Goal: Obtain resource: Obtain resource

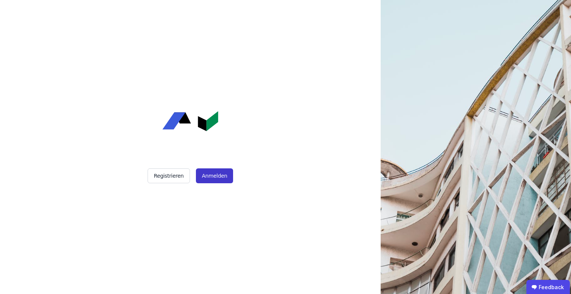
click at [215, 176] on button "Anmelden" at bounding box center [214, 175] width 37 height 15
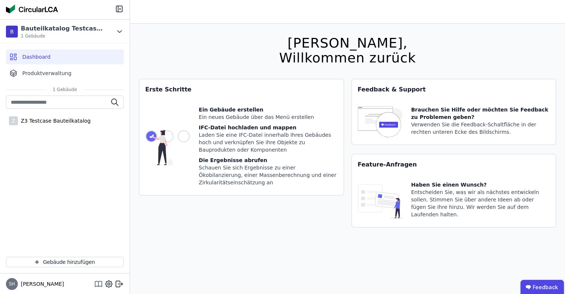
click at [97, 286] on icon at bounding box center [98, 286] width 7 height 0
click at [214, 42] on div "Hallo Stefan, Willkommen zurück Sie verwenden derzeit eine Beta-Version. Es kön…" at bounding box center [347, 171] width 417 height 294
click at [45, 122] on div "Z3 Testcase Bauteilkatalog" at bounding box center [54, 120] width 73 height 7
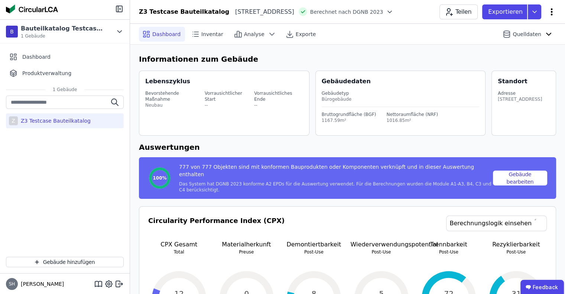
click at [553, 14] on icon at bounding box center [551, 11] width 9 height 9
click at [494, 29] on span "Gebäude bearbeiten" at bounding box center [516, 29] width 53 height 7
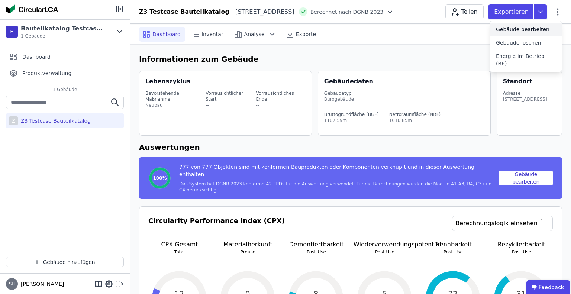
select select "**********"
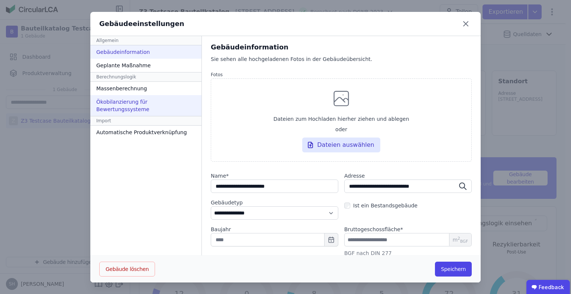
click at [138, 101] on div "Ökobilanzierung für Bewertungssysteme" at bounding box center [145, 105] width 111 height 21
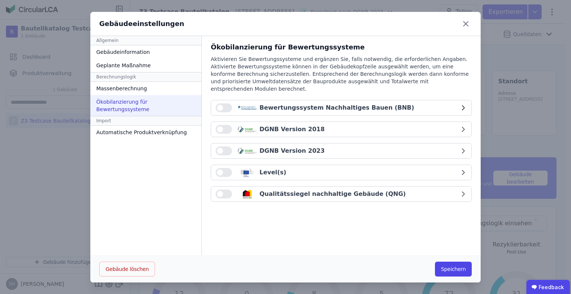
click at [460, 104] on icon "button" at bounding box center [462, 107] width 7 height 7
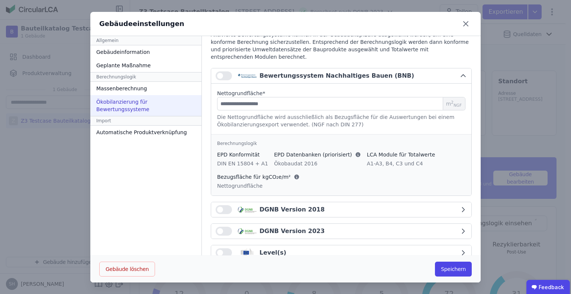
scroll to position [62, 0]
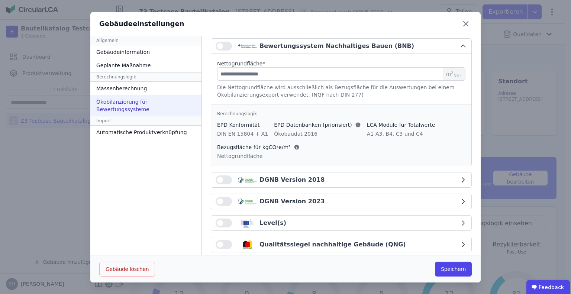
click at [446, 175] on div "DGNB Version 2018" at bounding box center [337, 179] width 244 height 9
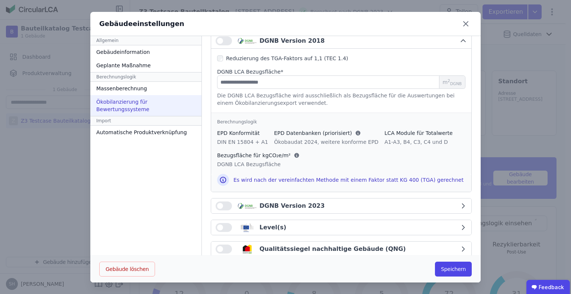
scroll to position [205, 0]
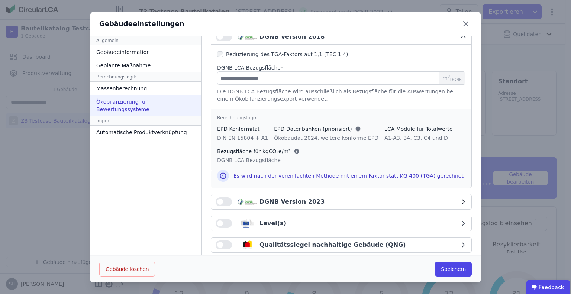
click at [412, 197] on div "DGNB Version 2023" at bounding box center [337, 201] width 244 height 9
select select "*"
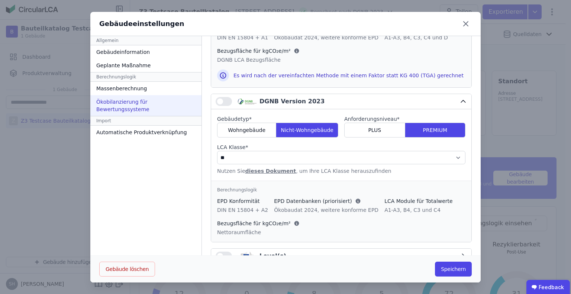
scroll to position [337, 0]
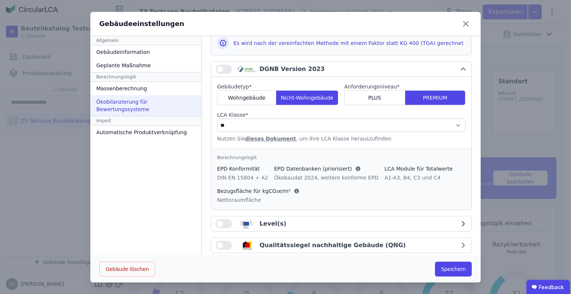
click at [450, 219] on div "Level(s)" at bounding box center [337, 223] width 244 height 9
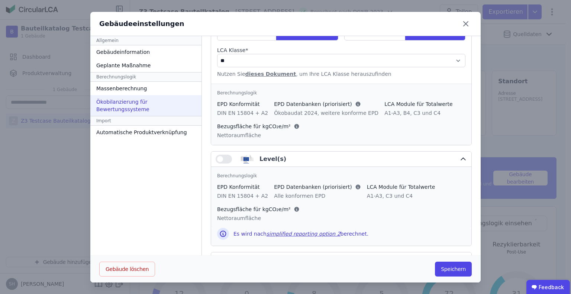
scroll to position [416, 0]
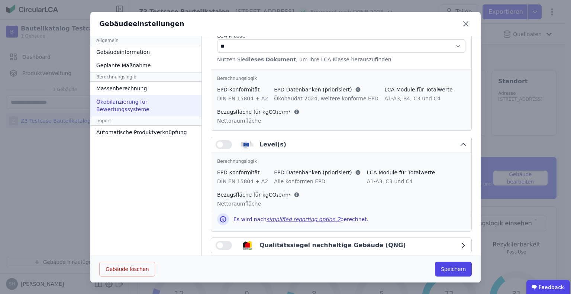
click at [448, 241] on div "Qualitätssiegel nachhaltige Gebäude (QNG)" at bounding box center [337, 245] width 244 height 9
select select "*"
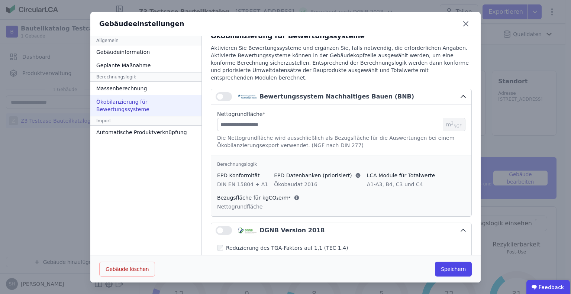
scroll to position [0, 0]
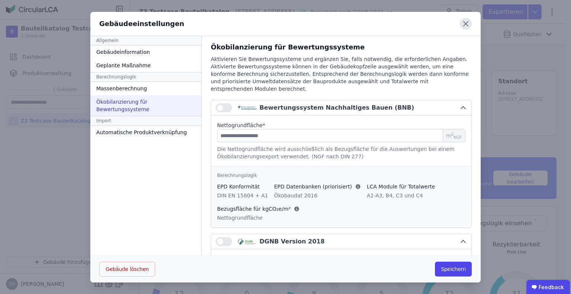
click at [461, 23] on icon at bounding box center [466, 24] width 12 height 12
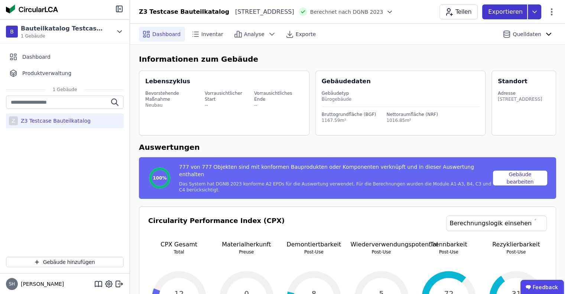
click at [535, 9] on icon at bounding box center [534, 11] width 13 height 15
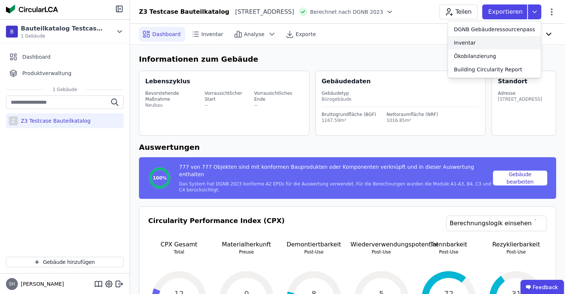
click at [486, 46] on div "Inventar" at bounding box center [494, 42] width 93 height 13
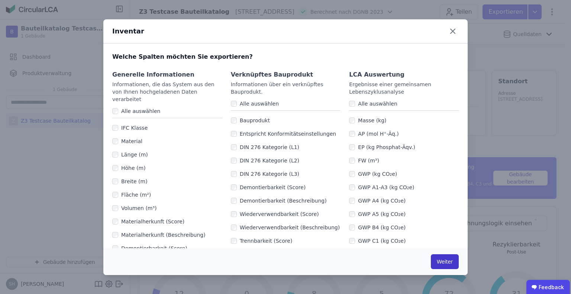
click at [444, 261] on button "Weiter" at bounding box center [445, 261] width 28 height 15
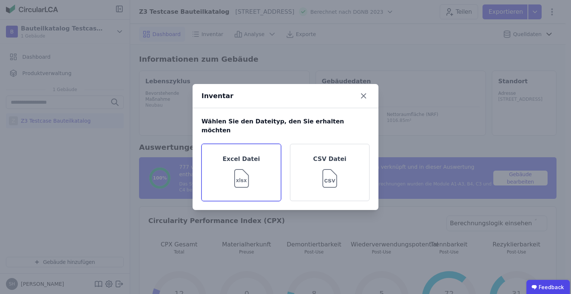
click at [254, 160] on div "Excel Datei" at bounding box center [240, 172] width 79 height 57
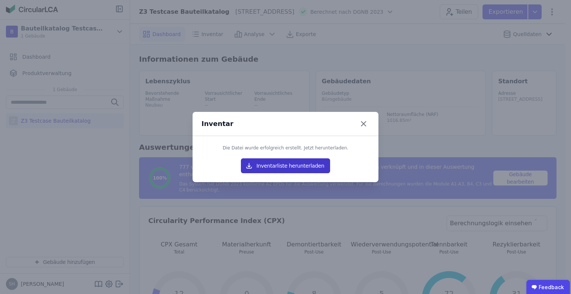
click at [305, 172] on button "Inventarliste herunterladen" at bounding box center [285, 165] width 89 height 15
click at [364, 123] on icon at bounding box center [363, 124] width 12 height 12
